Goal: Information Seeking & Learning: Learn about a topic

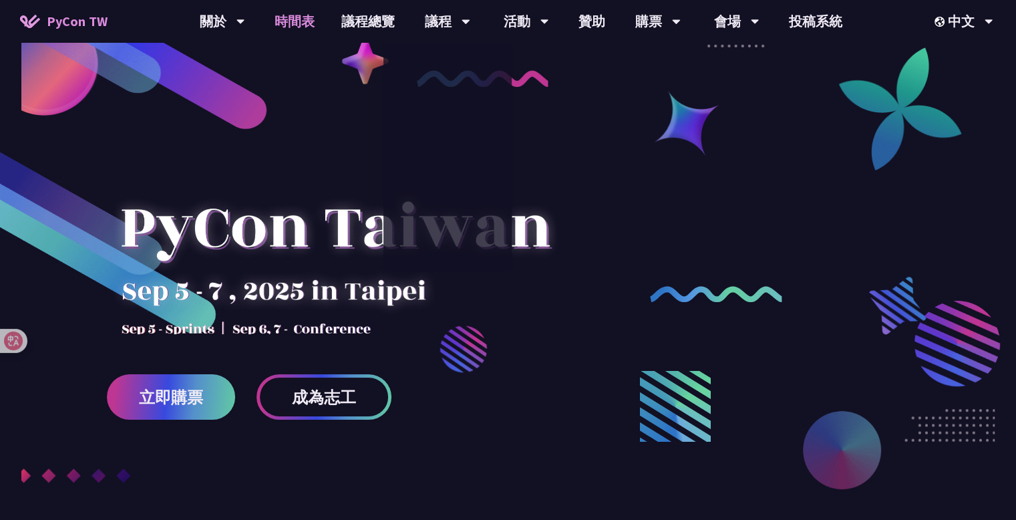
click at [298, 17] on link "時間表" at bounding box center [294, 21] width 67 height 43
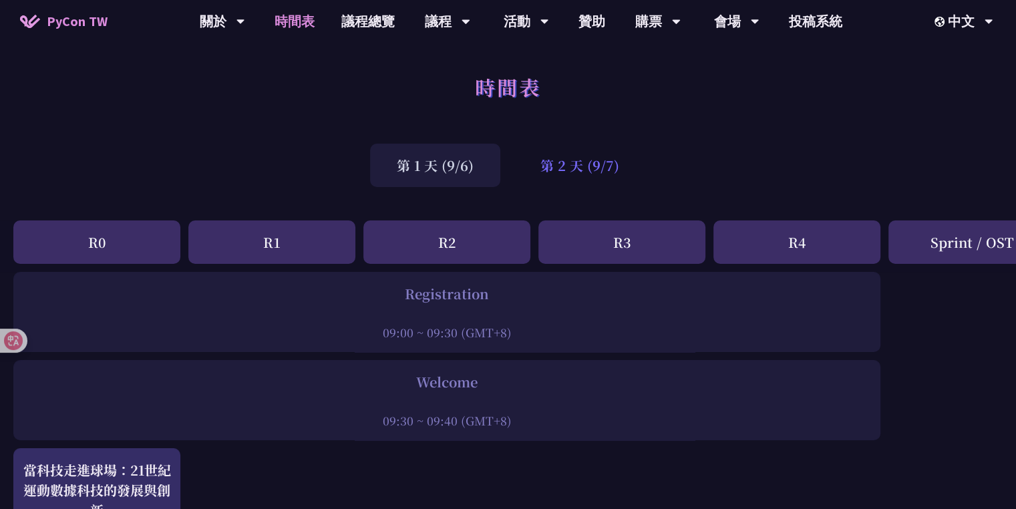
click at [586, 152] on div "第 2 天 (9/7)" at bounding box center [579, 165] width 132 height 43
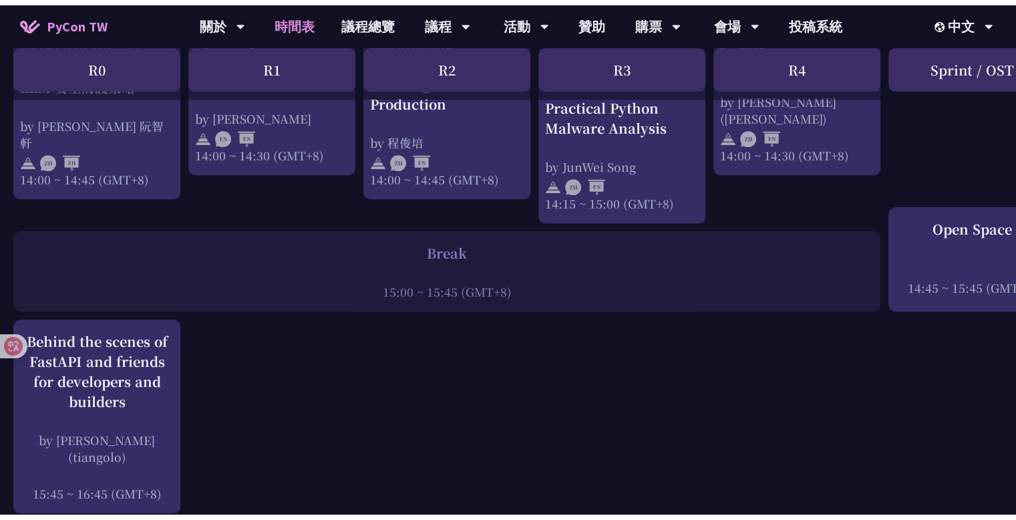
scroll to position [1534, 0]
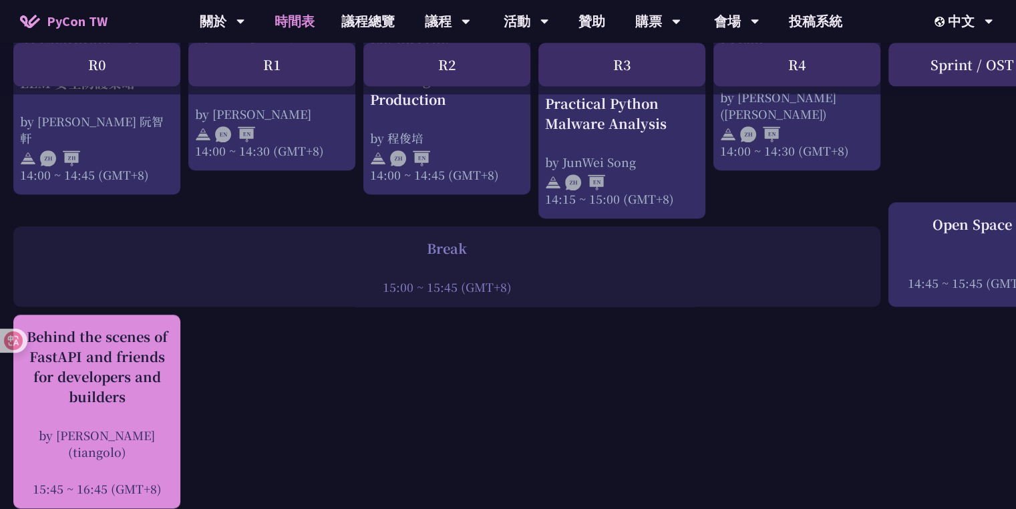
click at [142, 360] on div "Behind the scenes of FastAPI and friends for developers and builders" at bounding box center [97, 367] width 154 height 80
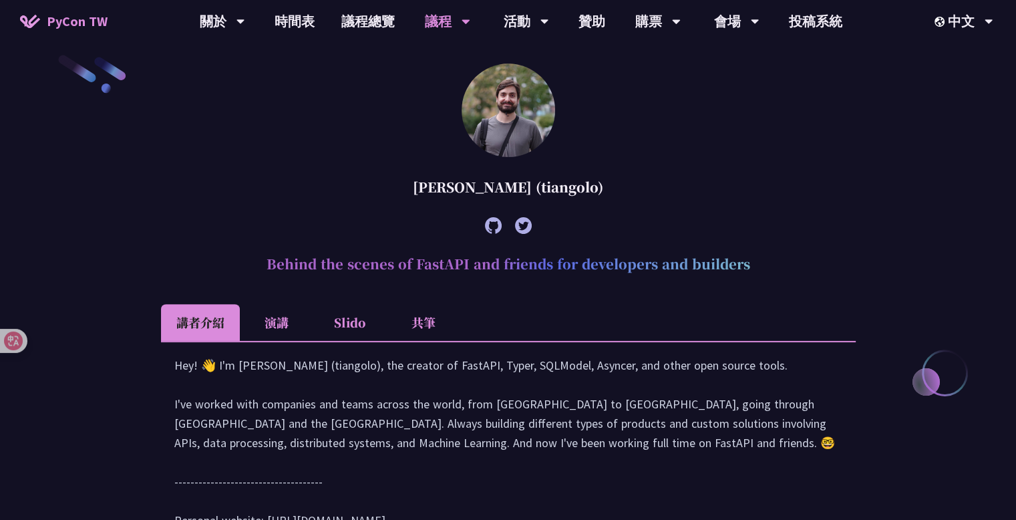
scroll to position [387, 0]
click at [382, 272] on h2 "Behind the scenes of FastAPI and friends for developers and builders" at bounding box center [508, 264] width 694 height 40
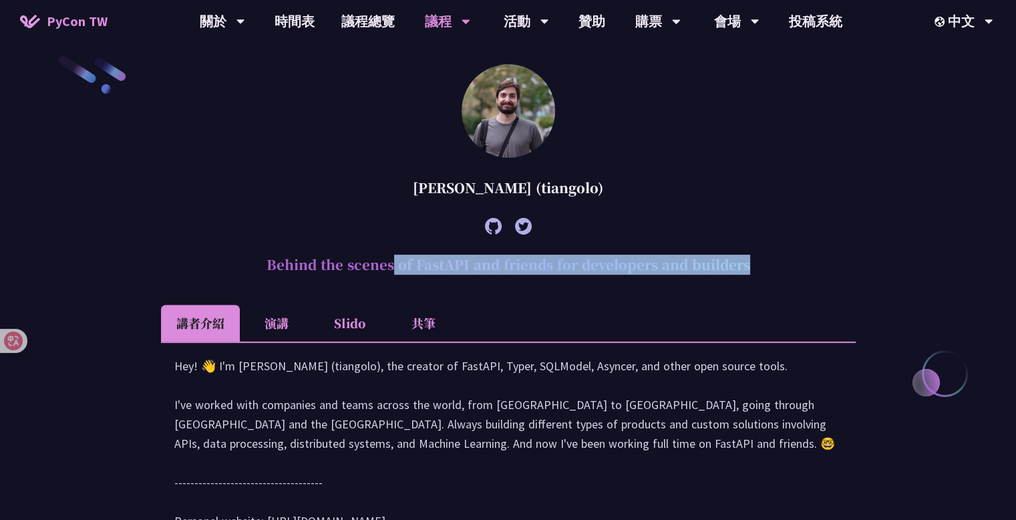
click at [382, 272] on h2 "Behind the scenes of FastAPI and friends for developers and builders" at bounding box center [508, 264] width 694 height 40
copy article "Behind the scenes of FastAPI and friends for developers and builders"
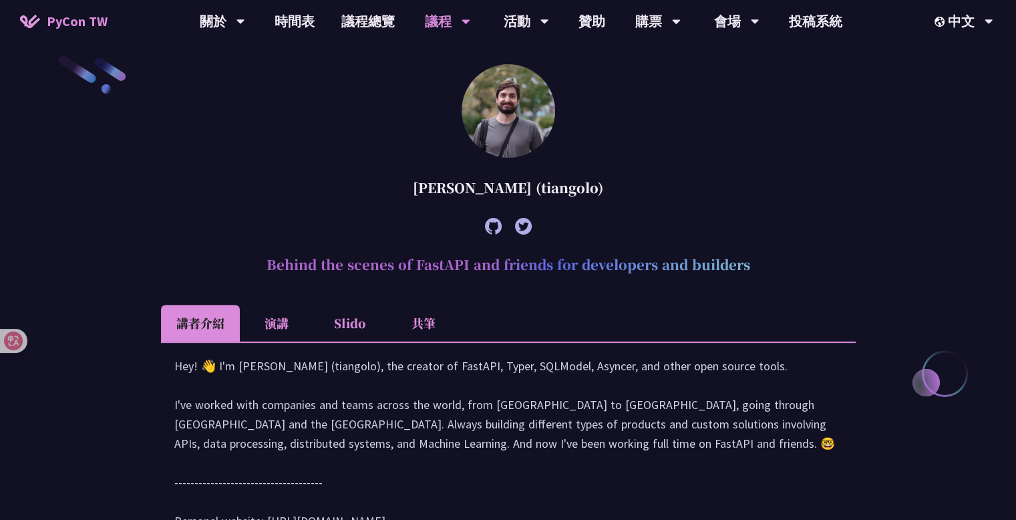
click at [592, 306] on ul "講者介紹 演講 Slido 共筆" at bounding box center [508, 322] width 694 height 37
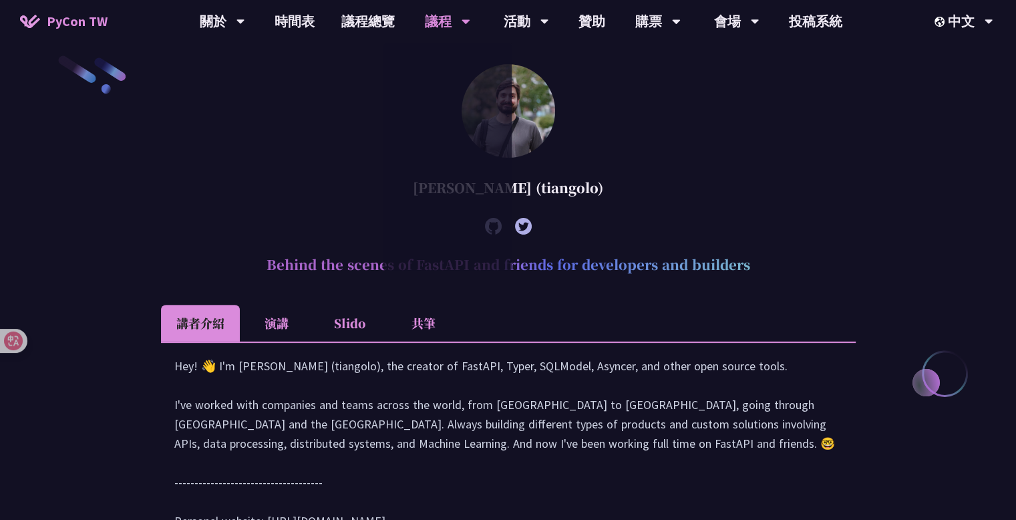
click at [361, 102] on article "[PERSON_NAME] (tiangolo) Behind the scenes of FastAPI and friends for developer…" at bounding box center [508, 310] width 694 height 493
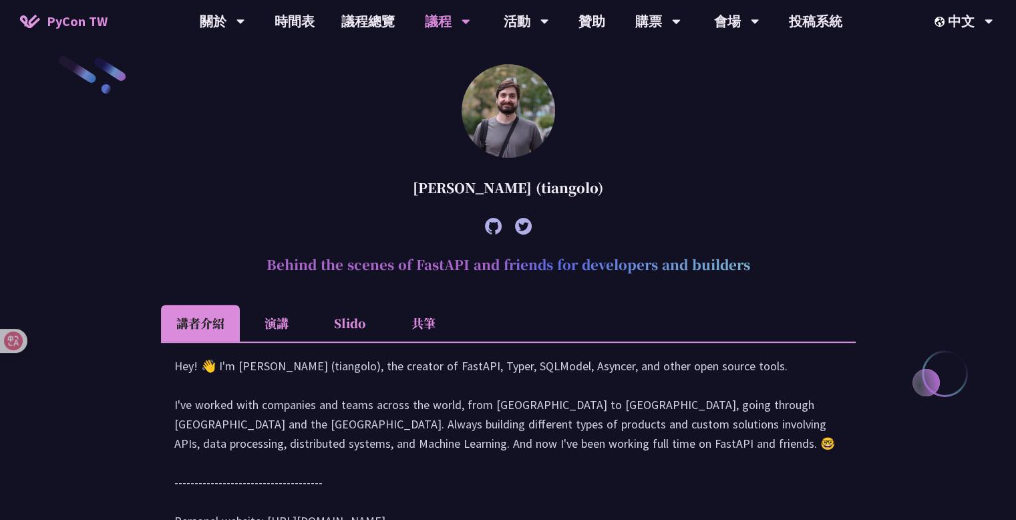
click at [272, 314] on li "演講" at bounding box center [276, 322] width 73 height 37
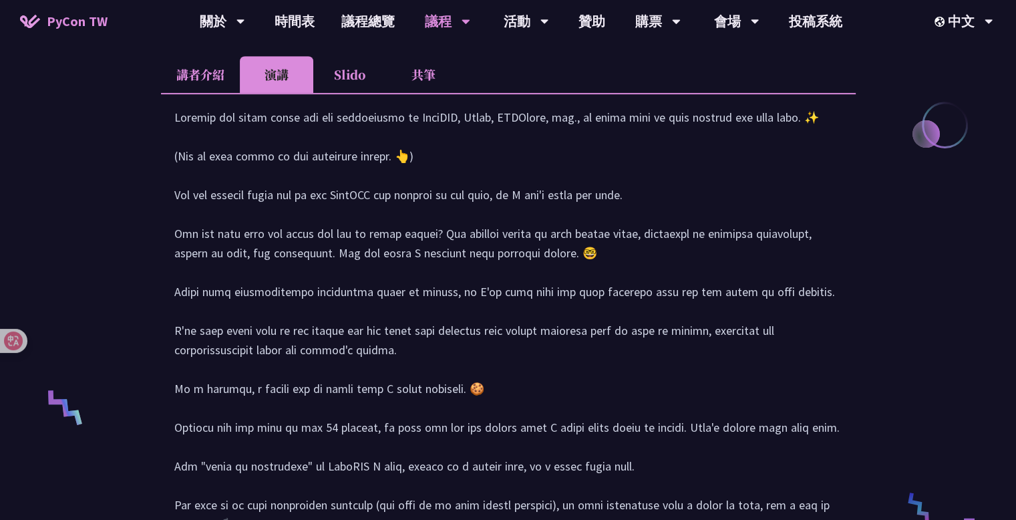
scroll to position [587, 0]
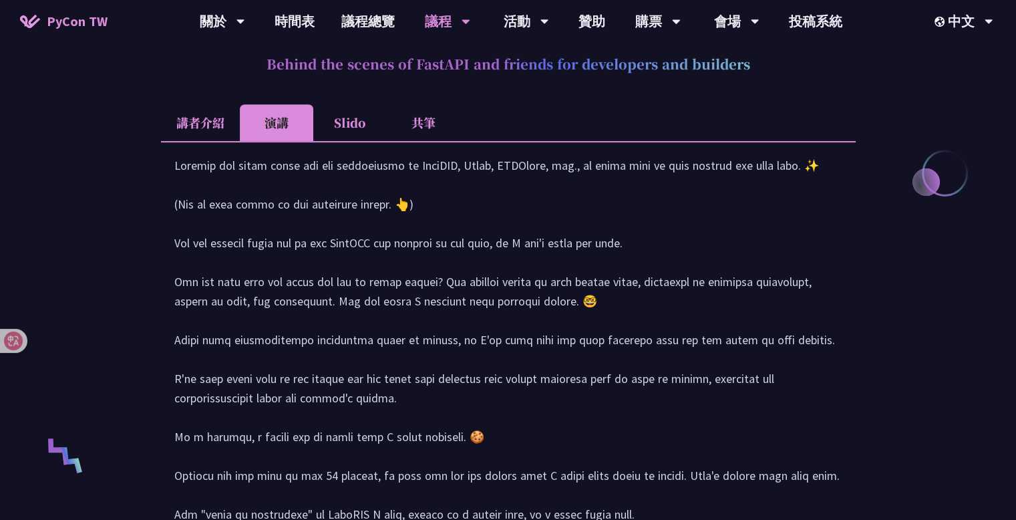
click at [353, 116] on li "Slido" at bounding box center [349, 122] width 73 height 37
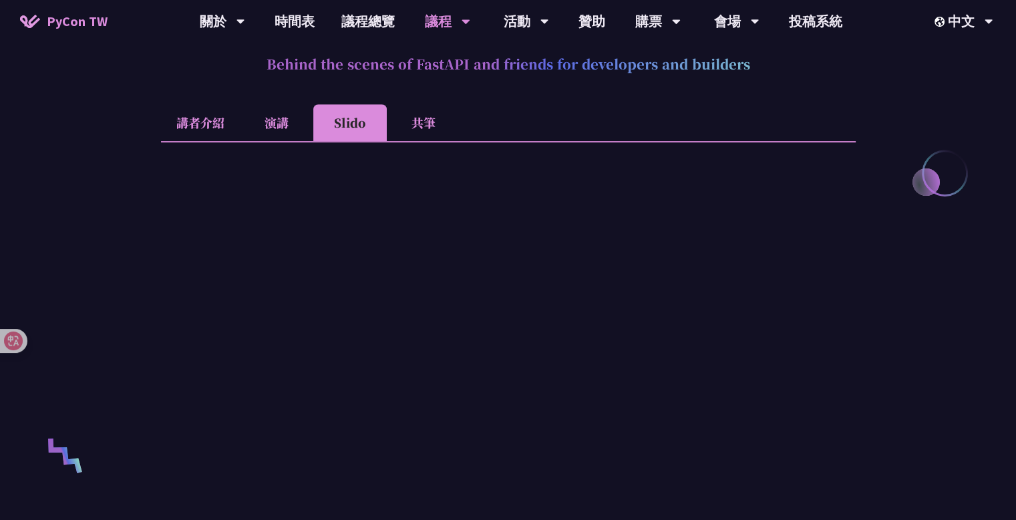
click at [415, 126] on li "共筆" at bounding box center [423, 122] width 73 height 37
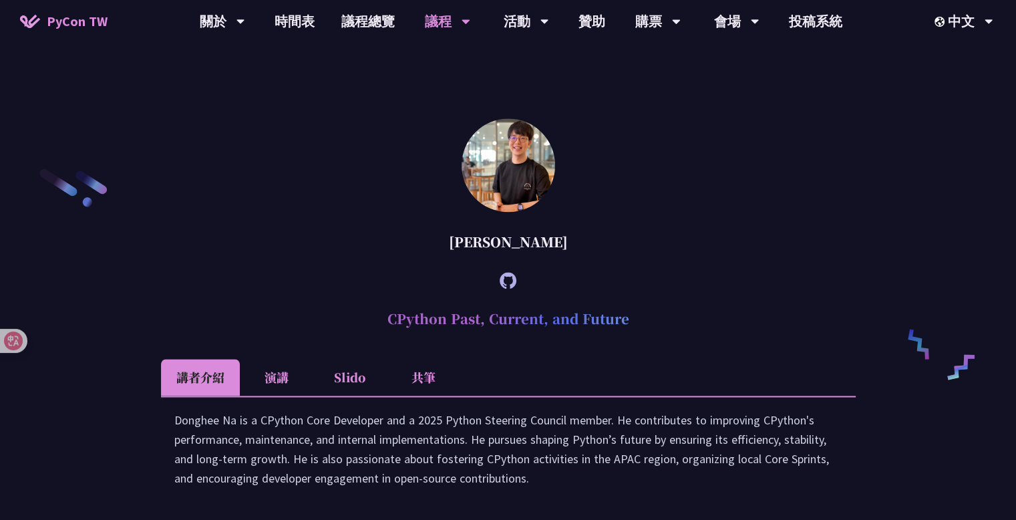
scroll to position [1989, 0]
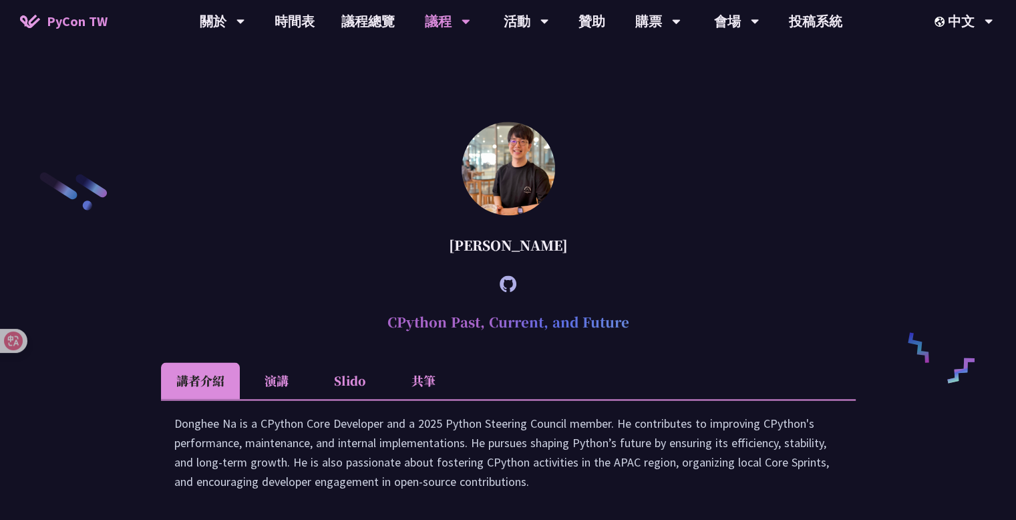
click at [204, 232] on article "[PERSON_NAME] CPython Past, Current, and Future 講者介紹 演講 Slido 共筆 Donghee Na is …" at bounding box center [508, 320] width 694 height 396
